Goal: Find specific page/section: Find specific page/section

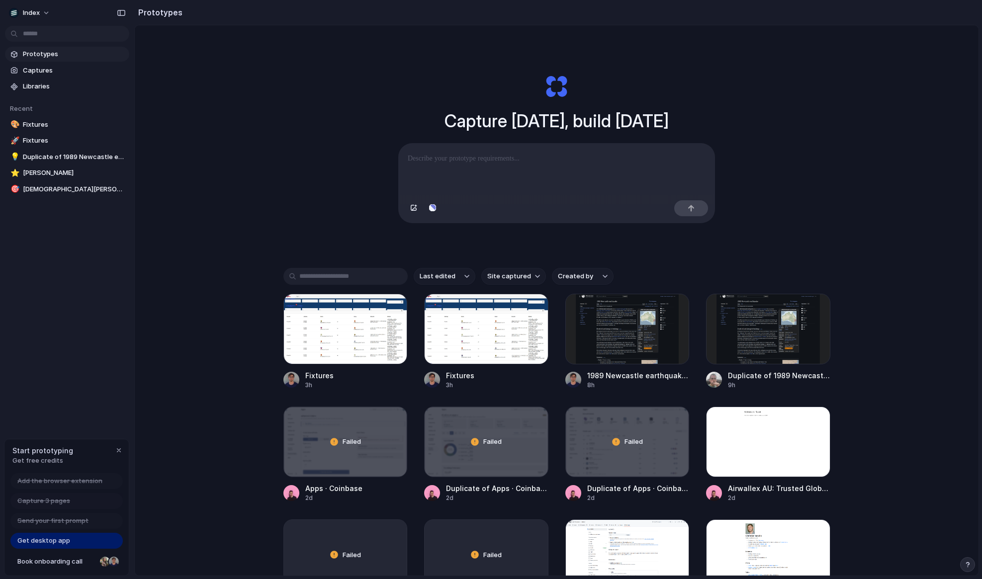
click at [295, 175] on div "Capture [DATE], build [DATE] Clone web app Clone screenshot Start from existing…" at bounding box center [557, 326] width 844 height 603
